Goal: Information Seeking & Learning: Check status

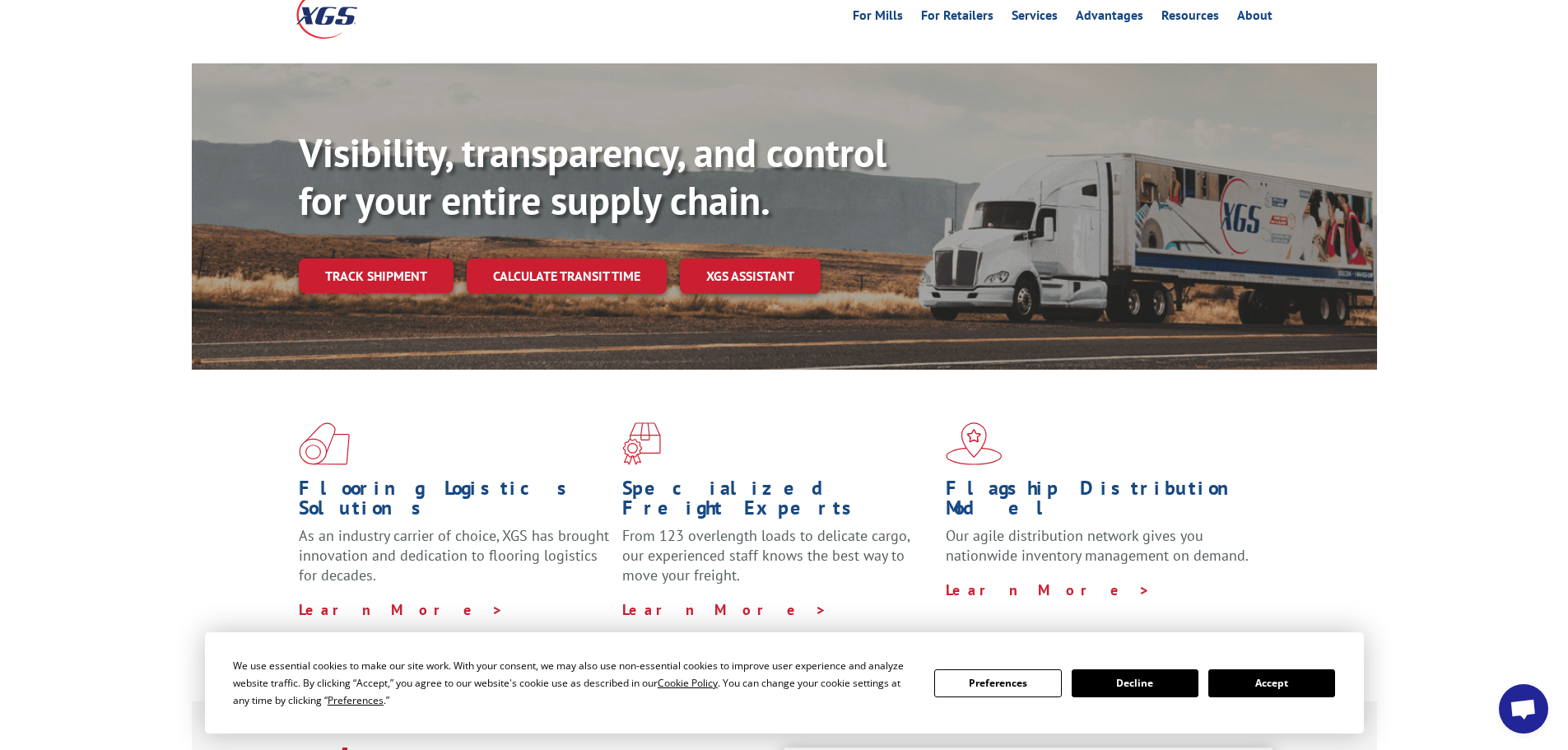
scroll to position [82, 0]
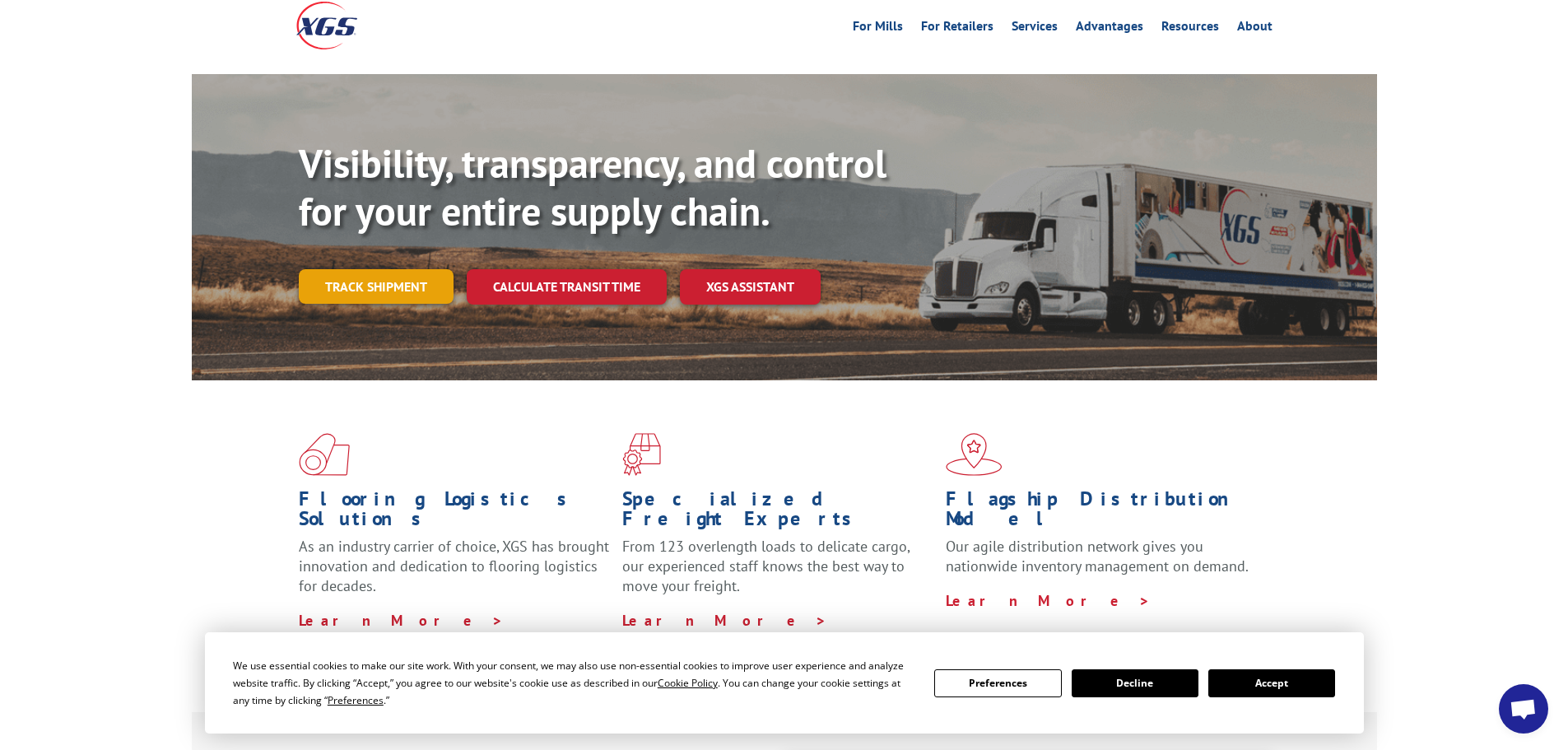
click at [395, 269] on link "Track shipment" at bounding box center [376, 287] width 155 height 34
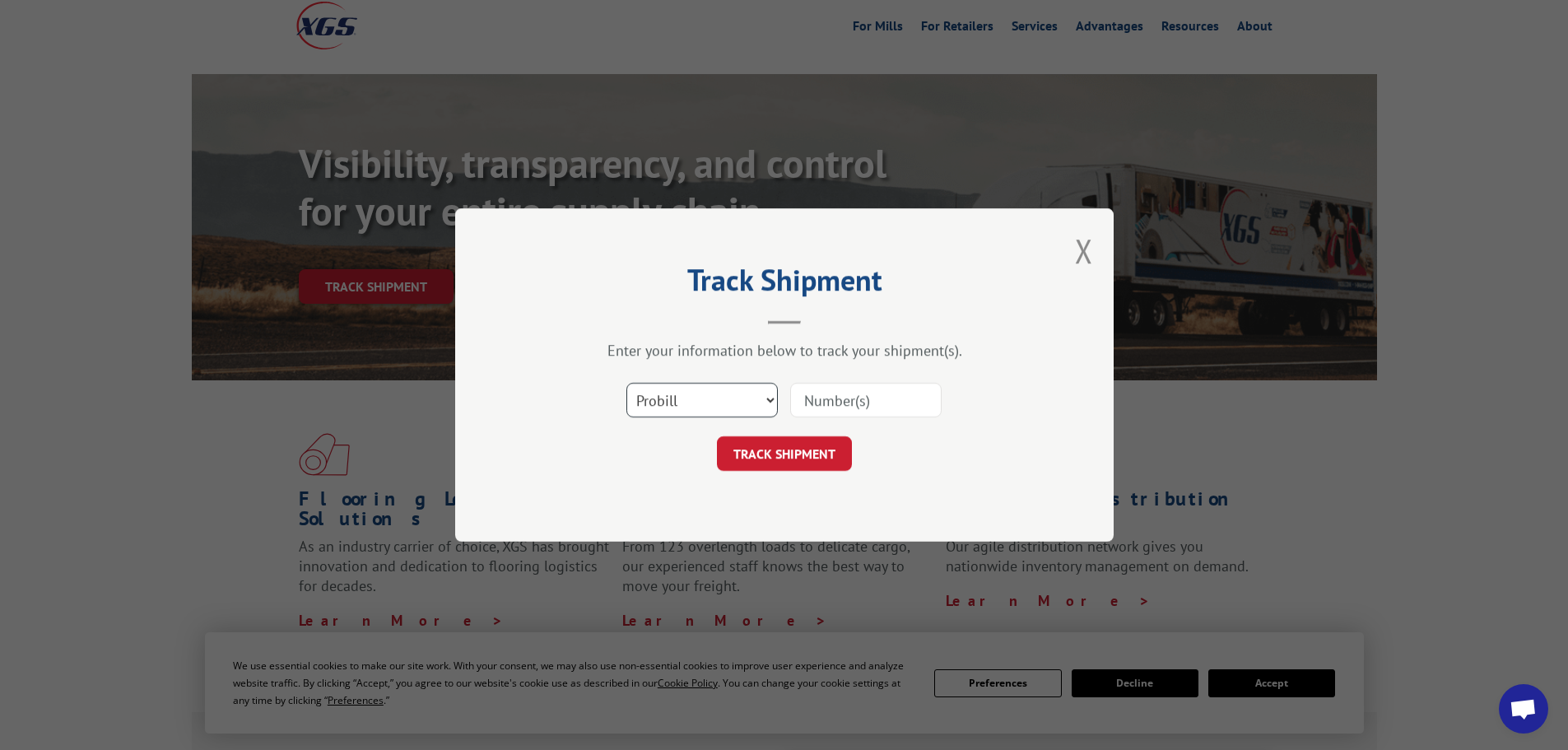
click at [772, 400] on select "Select category... Probill BOL PO" at bounding box center [702, 400] width 151 height 34
select select "bol"
click at [627, 383] on select "Select category... Probill BOL PO" at bounding box center [702, 400] width 151 height 34
click at [864, 400] on input at bounding box center [866, 400] width 151 height 34
paste input "8203834"
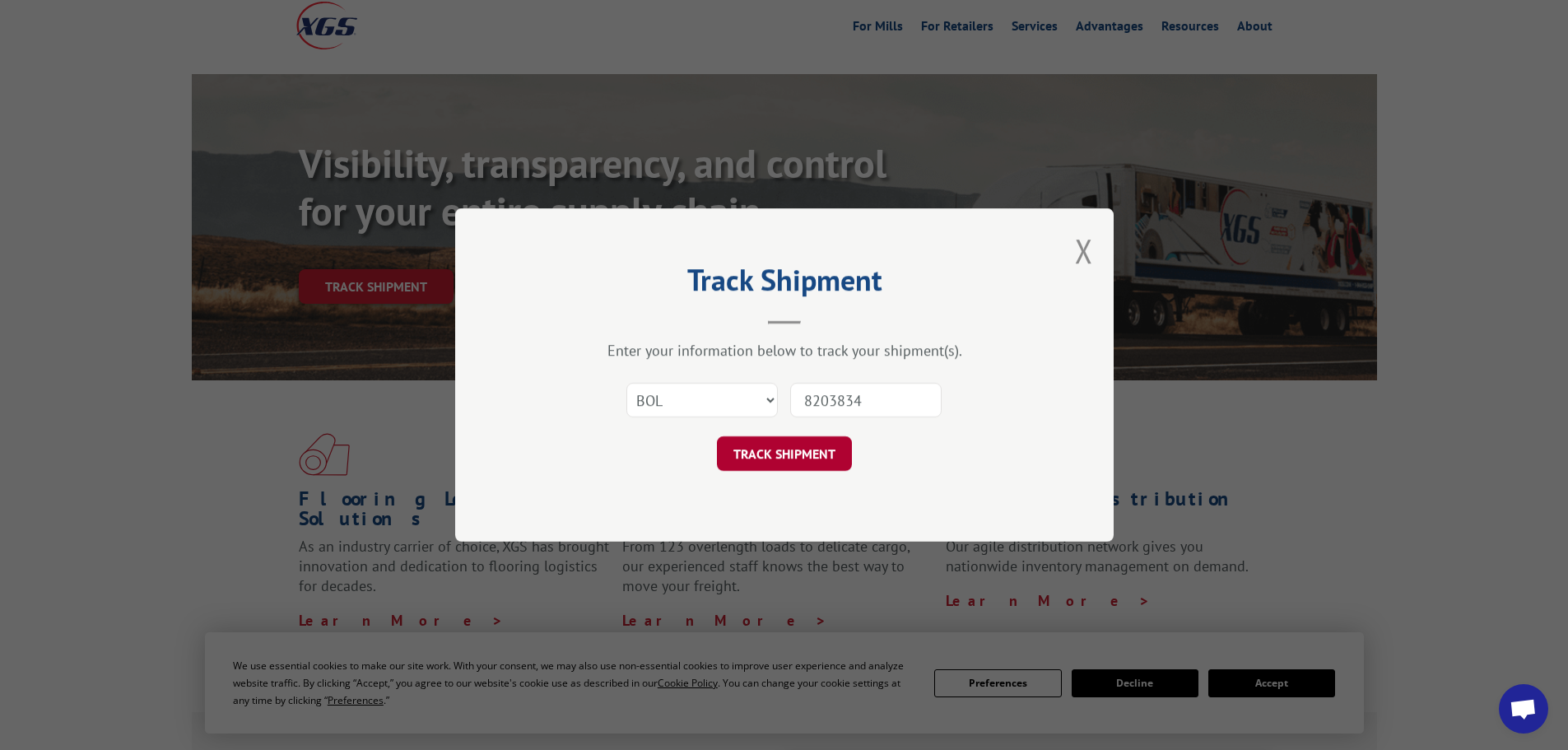
type input "8203834"
click at [763, 448] on button "TRACK SHIPMENT" at bounding box center [784, 454] width 135 height 34
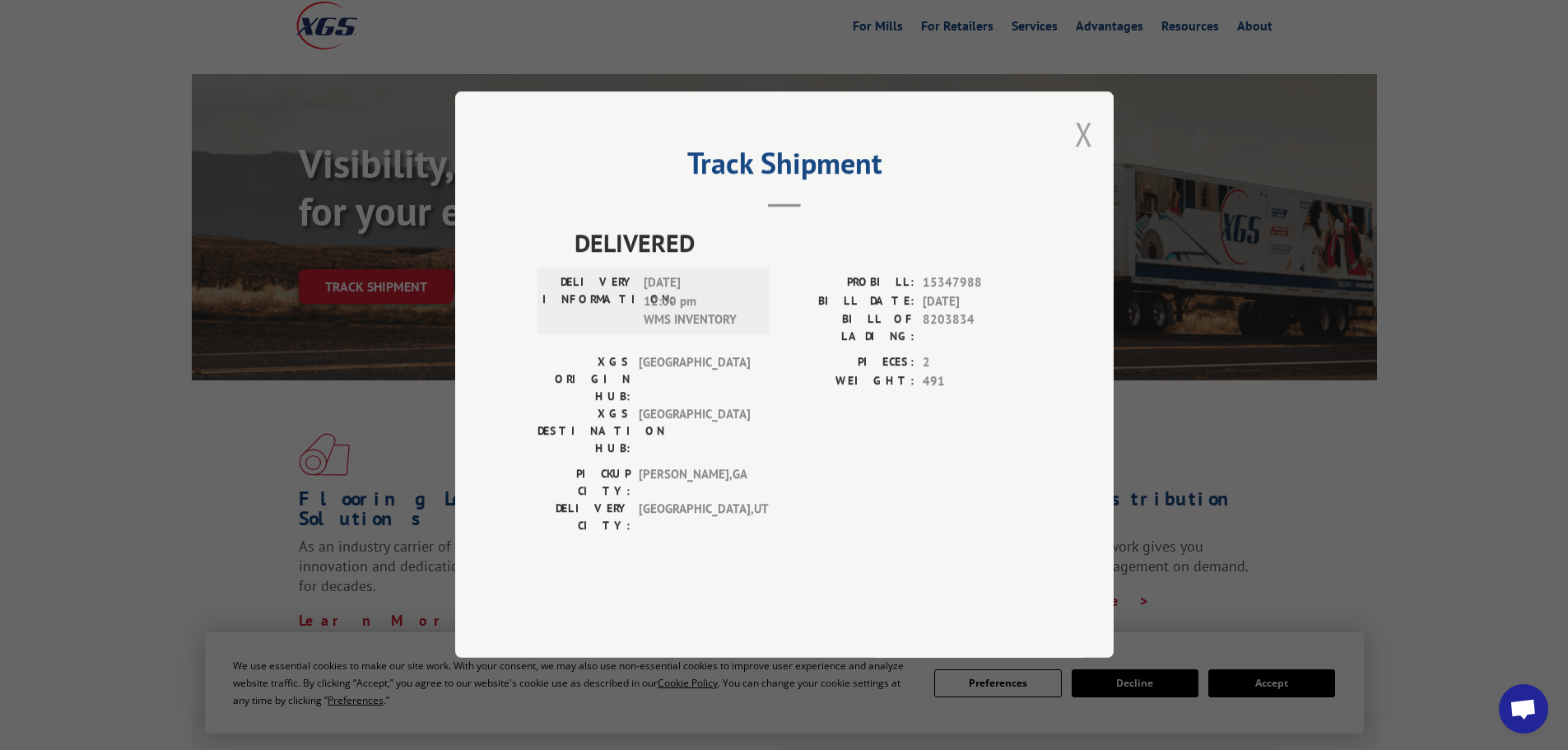
click at [1078, 156] on button "Close modal" at bounding box center [1084, 134] width 18 height 44
